Goal: Information Seeking & Learning: Learn about a topic

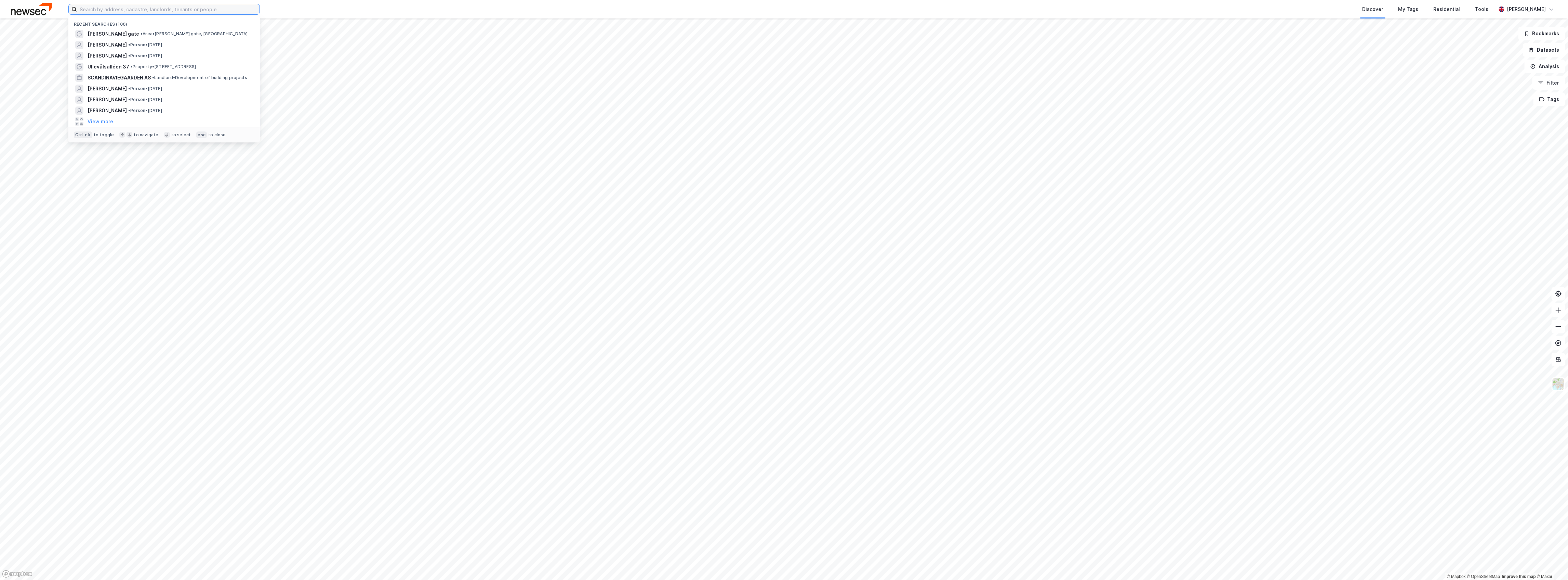
click at [239, 11] on input at bounding box center [169, 9] width 183 height 10
